Goal: Transaction & Acquisition: Subscribe to service/newsletter

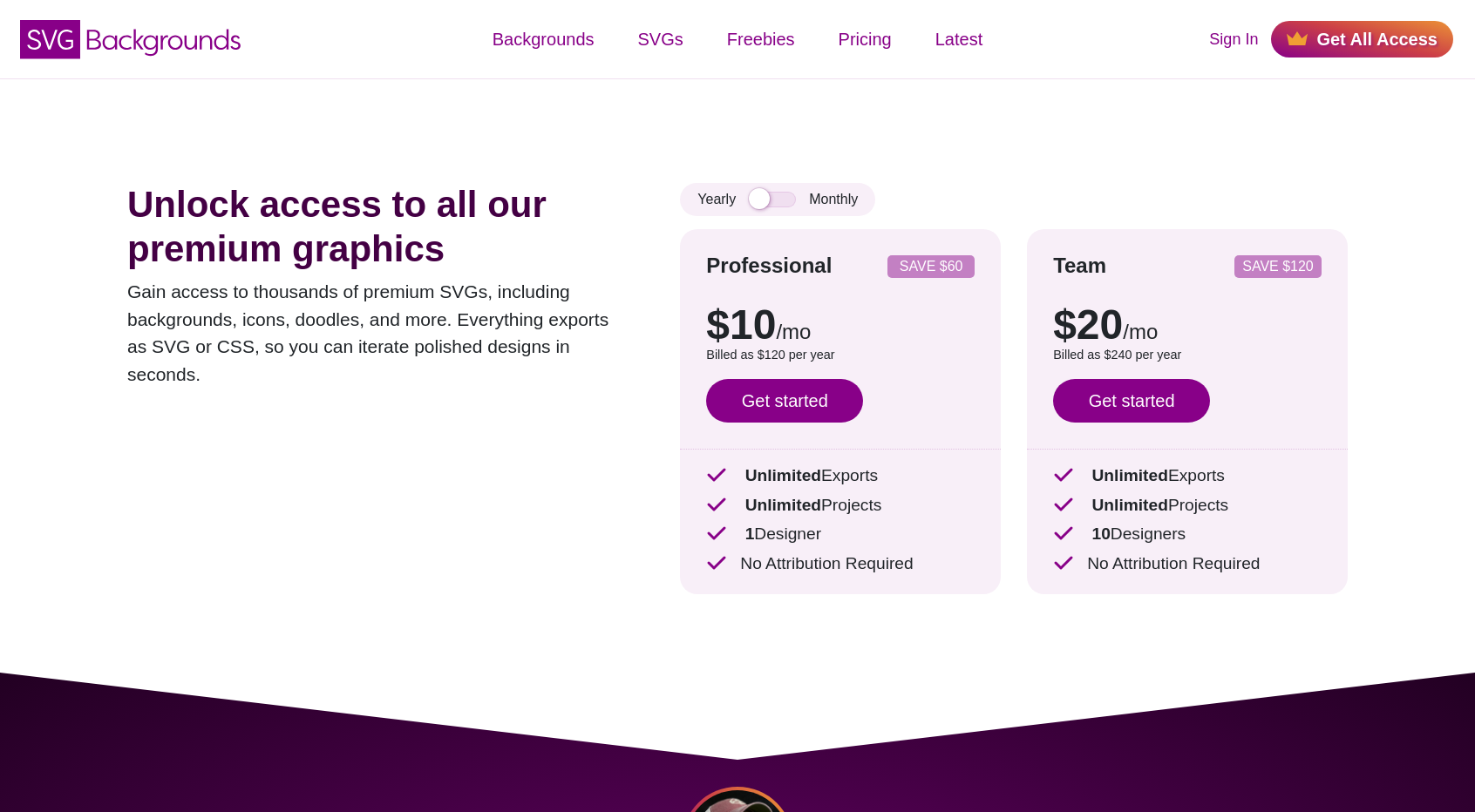
click at [1091, 154] on div "Unlock access to all our premium graphics Gain access to thousands of premium S…" at bounding box center [738, 376] width 1325 height 595
click at [915, 143] on div "Unlock access to all our premium graphics Gain access to thousands of premium S…" at bounding box center [738, 376] width 1325 height 595
click at [772, 195] on input "checkbox" at bounding box center [772, 199] width 47 height 16
click at [765, 192] on input "checkbox" at bounding box center [772, 199] width 47 height 16
checkbox input "false"
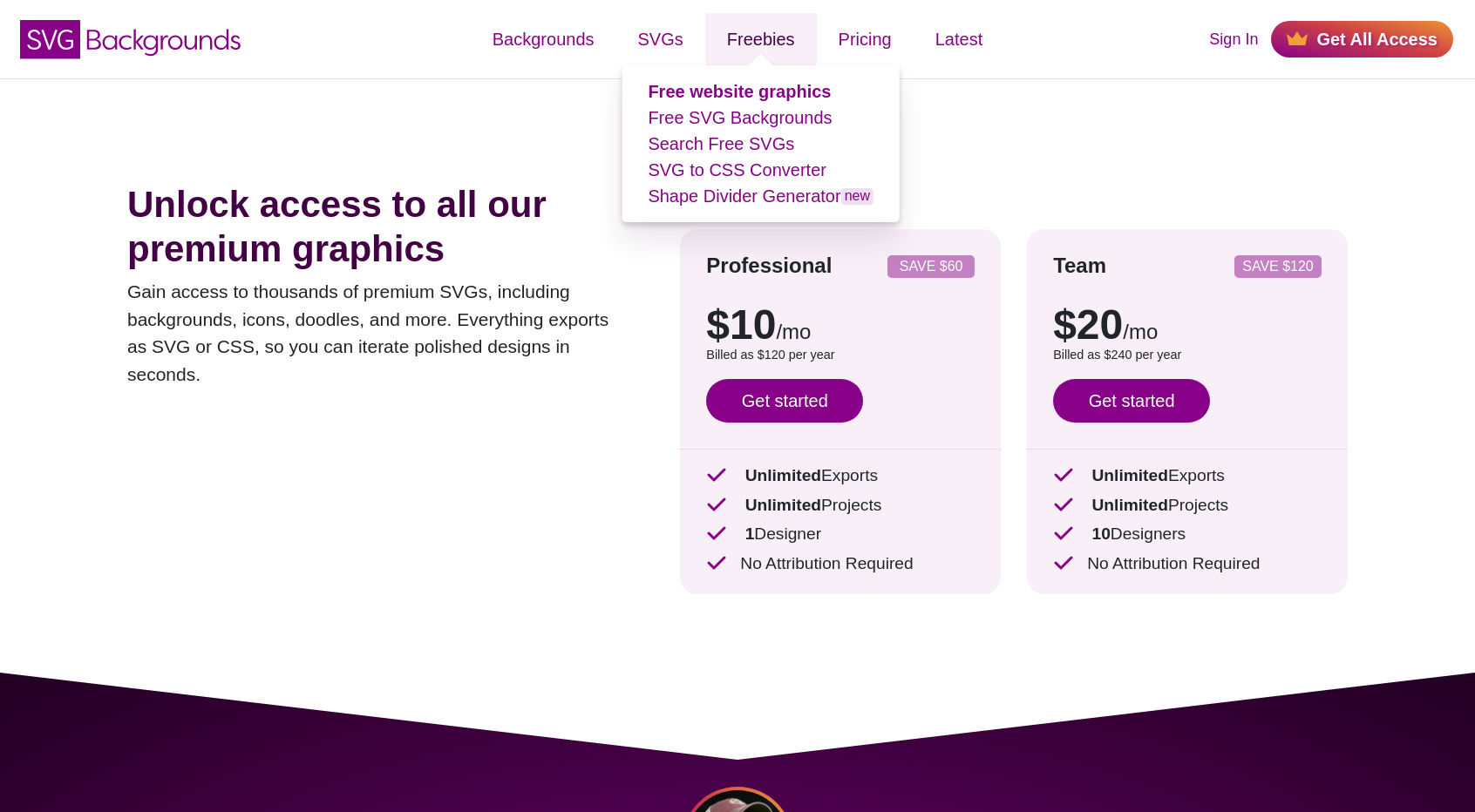
click at [759, 45] on link "Freebies" at bounding box center [761, 39] width 111 height 53
